Goal: Information Seeking & Learning: Learn about a topic

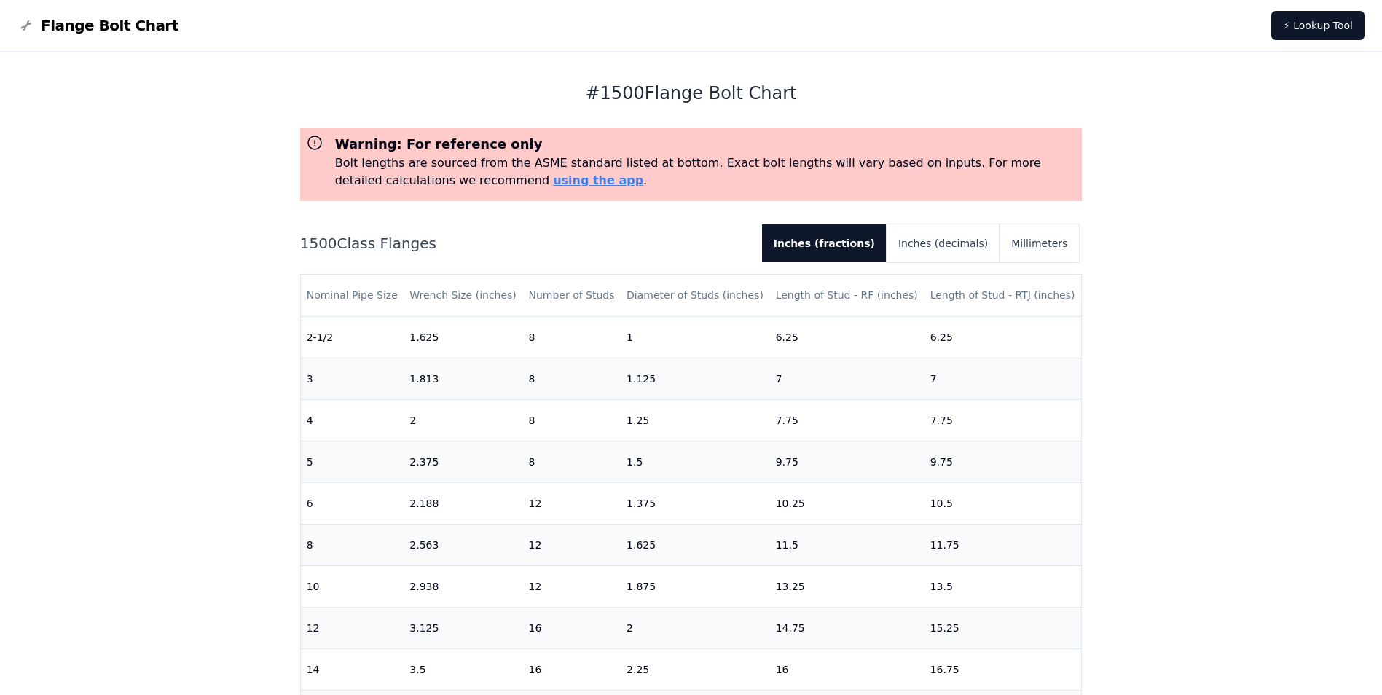
scroll to position [291, 0]
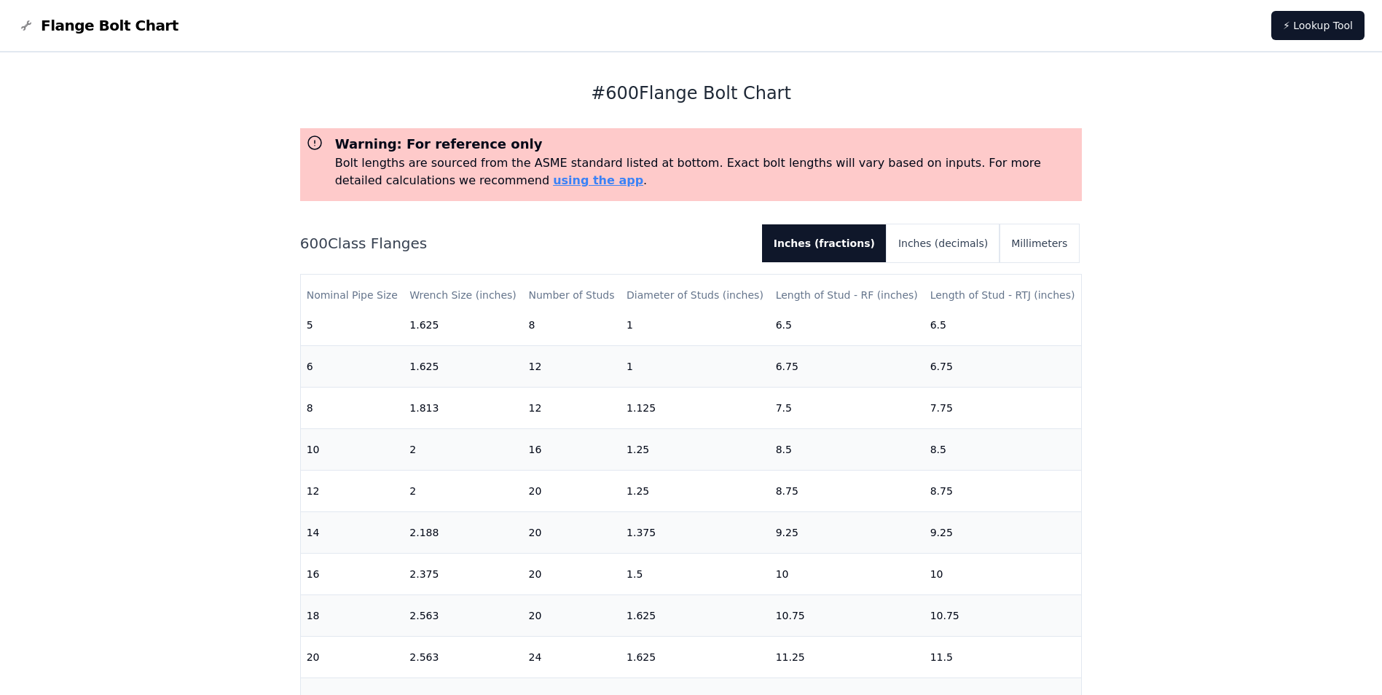
scroll to position [439, 0]
